Goal: Consume media (video, audio): Consume media (video, audio)

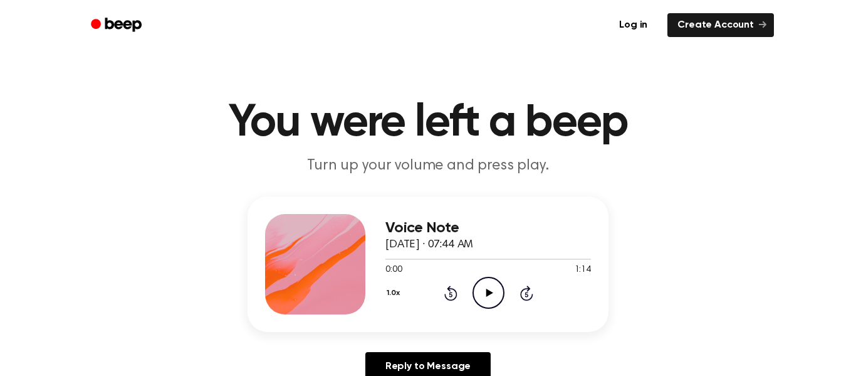
click at [477, 280] on icon "Play Audio" at bounding box center [489, 292] width 32 height 32
click at [485, 280] on icon "Play Audio" at bounding box center [489, 292] width 32 height 32
click at [486, 295] on icon "Play Audio" at bounding box center [489, 292] width 32 height 32
click at [486, 295] on icon at bounding box center [489, 292] width 6 height 8
click at [486, 295] on icon "Play Audio" at bounding box center [489, 292] width 32 height 32
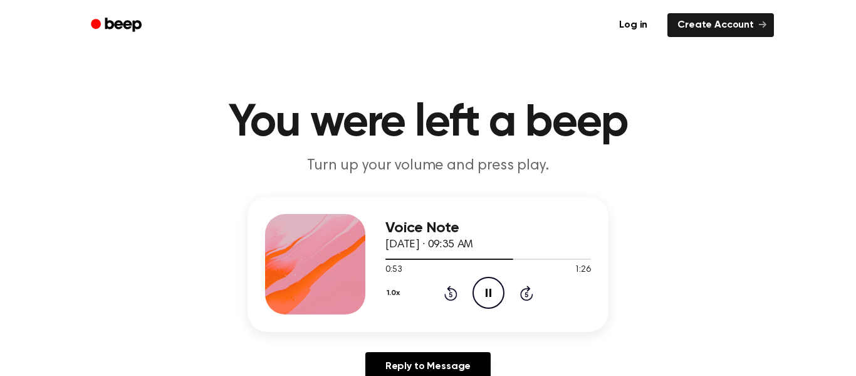
click at [525, 293] on icon at bounding box center [526, 294] width 3 height 5
click at [525, 295] on icon "Skip 5 seconds" at bounding box center [527, 293] width 14 height 16
click at [524, 295] on icon "Skip 5 seconds" at bounding box center [527, 293] width 14 height 16
click at [517, 307] on div "1.0x Rewind 5 seconds Play Audio Skip 5 seconds" at bounding box center [489, 292] width 206 height 32
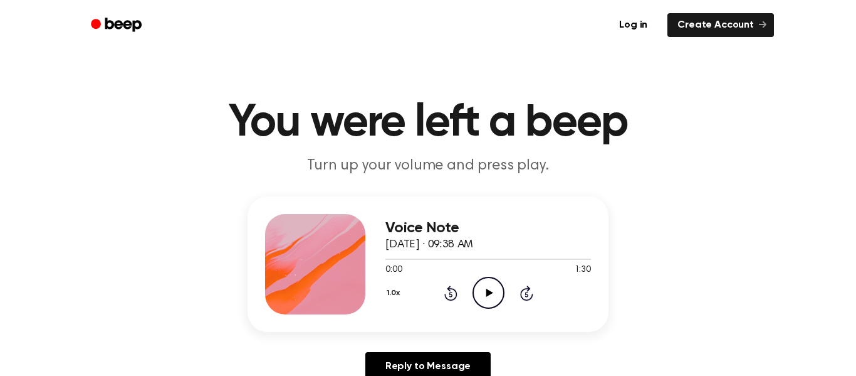
click at [487, 303] on icon "Play Audio" at bounding box center [489, 292] width 32 height 32
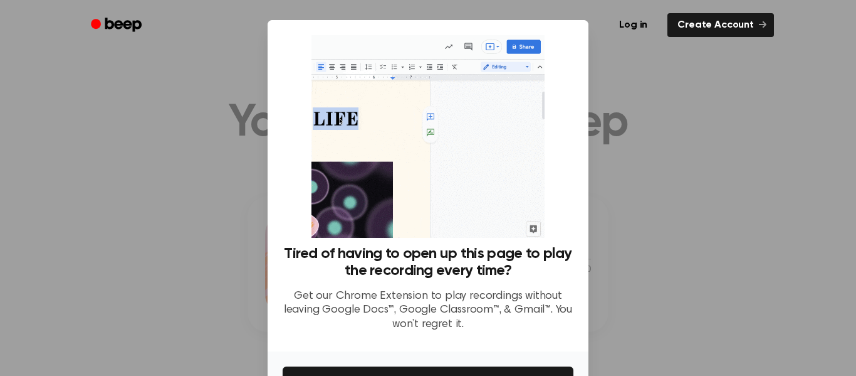
click at [650, 162] on div at bounding box center [428, 188] width 856 height 376
click at [582, 223] on div "Tired of having to open up this page to play the recording every time? Get our …" at bounding box center [428, 185] width 321 height 331
click at [413, 369] on button "Get It Now" at bounding box center [428, 380] width 291 height 28
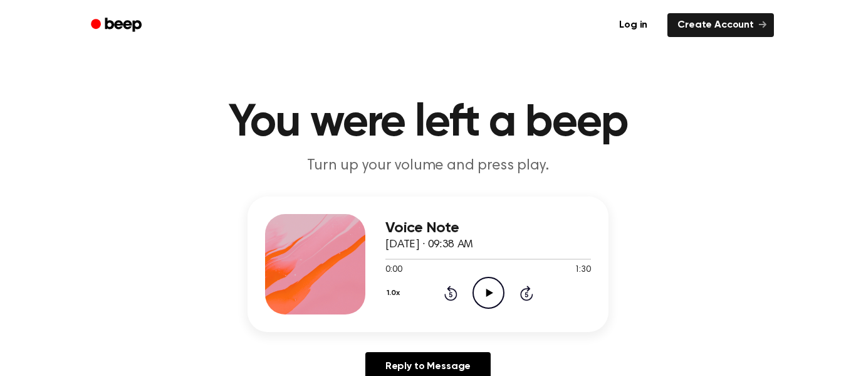
click at [482, 279] on circle at bounding box center [488, 292] width 31 height 31
click at [527, 298] on icon "Skip 5 seconds" at bounding box center [527, 293] width 14 height 16
click at [526, 300] on icon at bounding box center [526, 292] width 13 height 15
click at [474, 299] on circle at bounding box center [488, 292] width 31 height 31
click at [527, 295] on icon "Skip 5 seconds" at bounding box center [527, 293] width 14 height 16
